Goal: Register for event/course

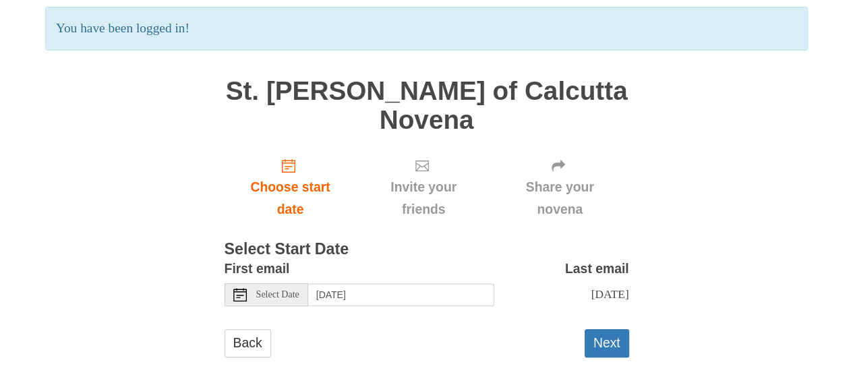
scroll to position [117, 0]
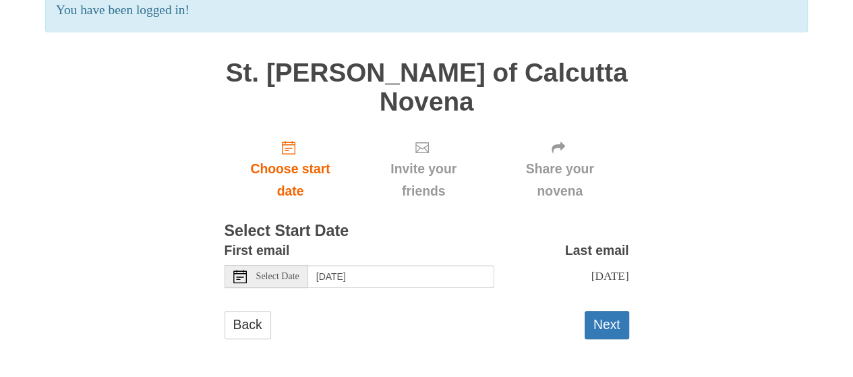
click at [359, 90] on h1 "St. Mother Teresa of Calcutta Novena" at bounding box center [427, 87] width 405 height 57
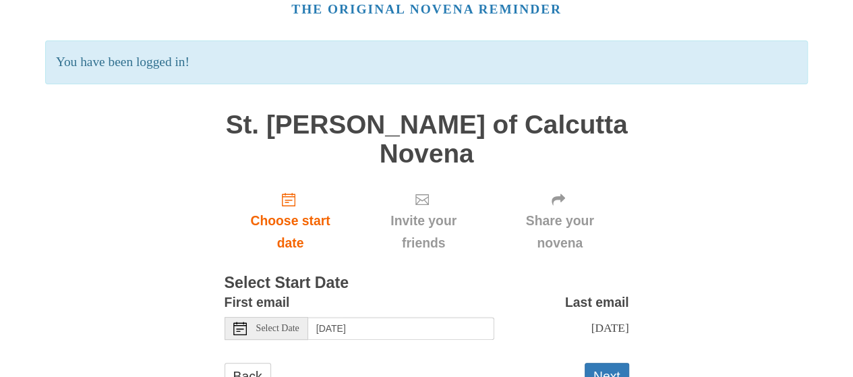
scroll to position [0, 0]
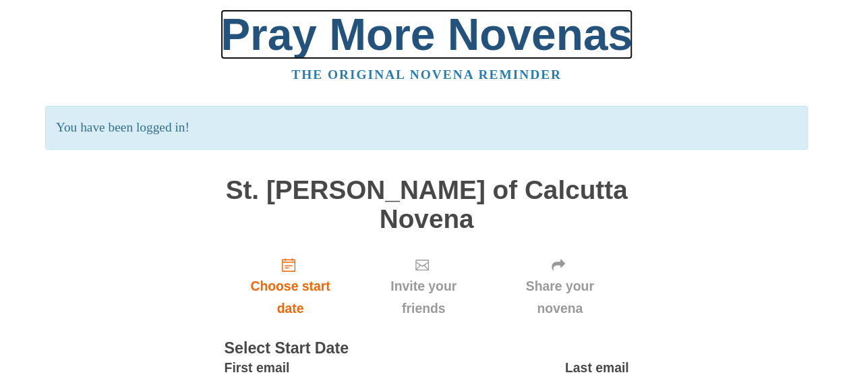
click at [373, 39] on link "Pray More Novenas" at bounding box center [427, 34] width 412 height 50
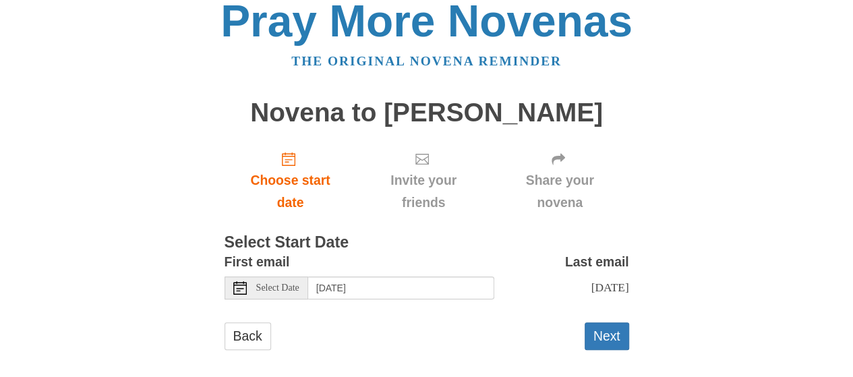
scroll to position [26, 0]
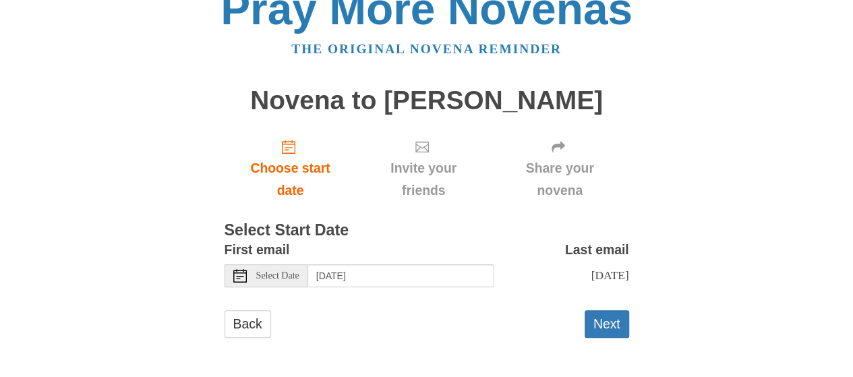
click at [266, 277] on span "Select Date" at bounding box center [277, 275] width 43 height 9
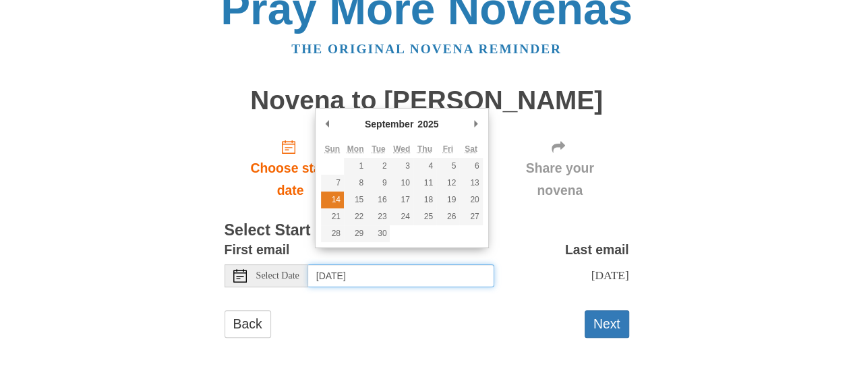
type input "Sunday, September 14th"
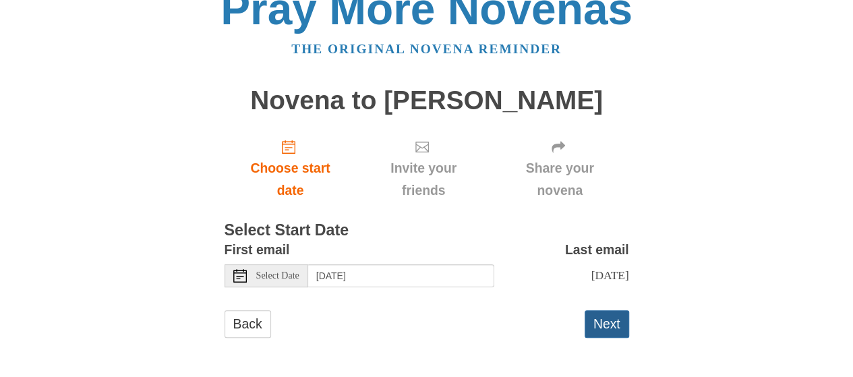
click at [600, 331] on button "Next" at bounding box center [607, 324] width 45 height 28
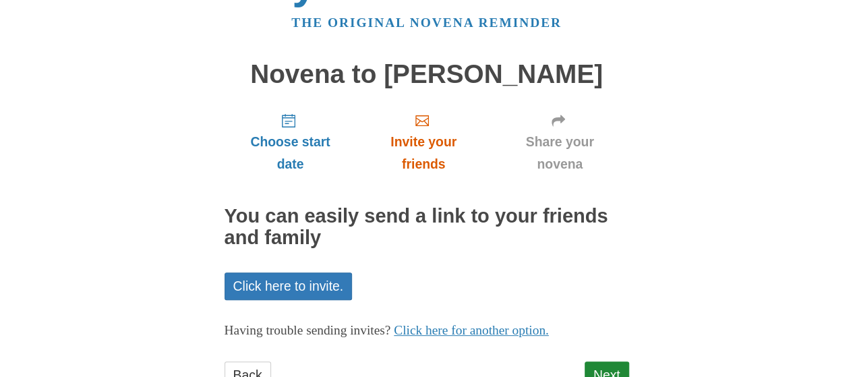
scroll to position [102, 0]
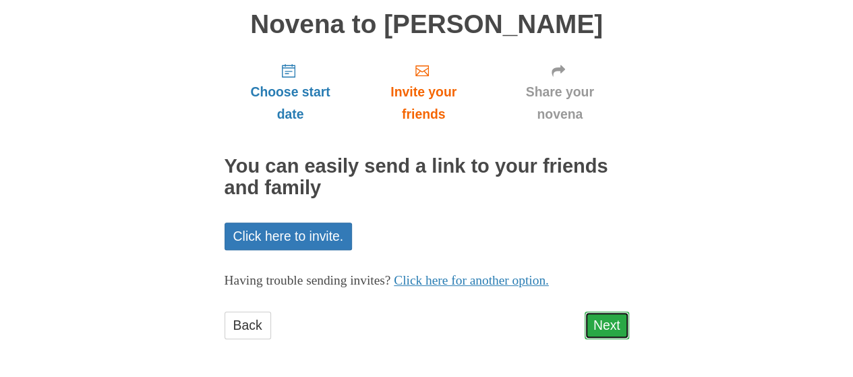
click at [598, 325] on link "Next" at bounding box center [607, 326] width 45 height 28
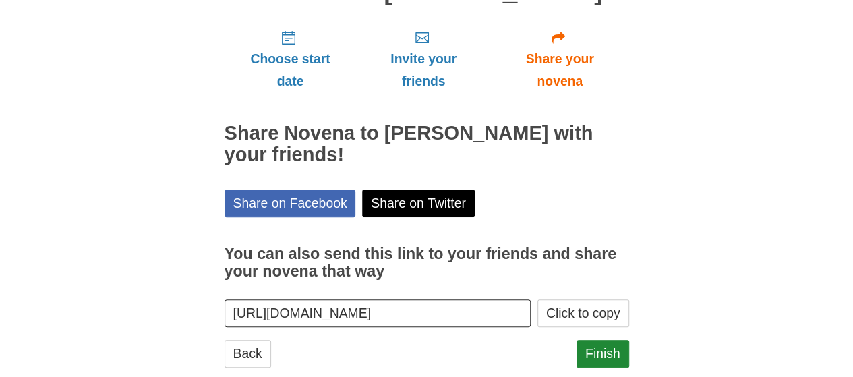
scroll to position [136, 0]
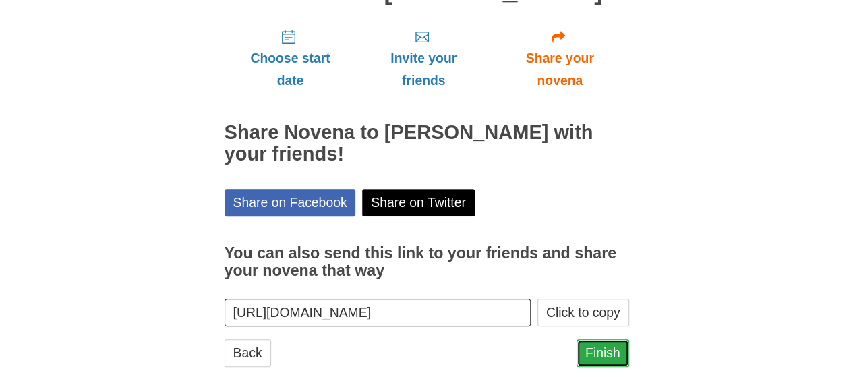
click at [591, 339] on link "Finish" at bounding box center [603, 353] width 53 height 28
